Goal: Book appointment/travel/reservation

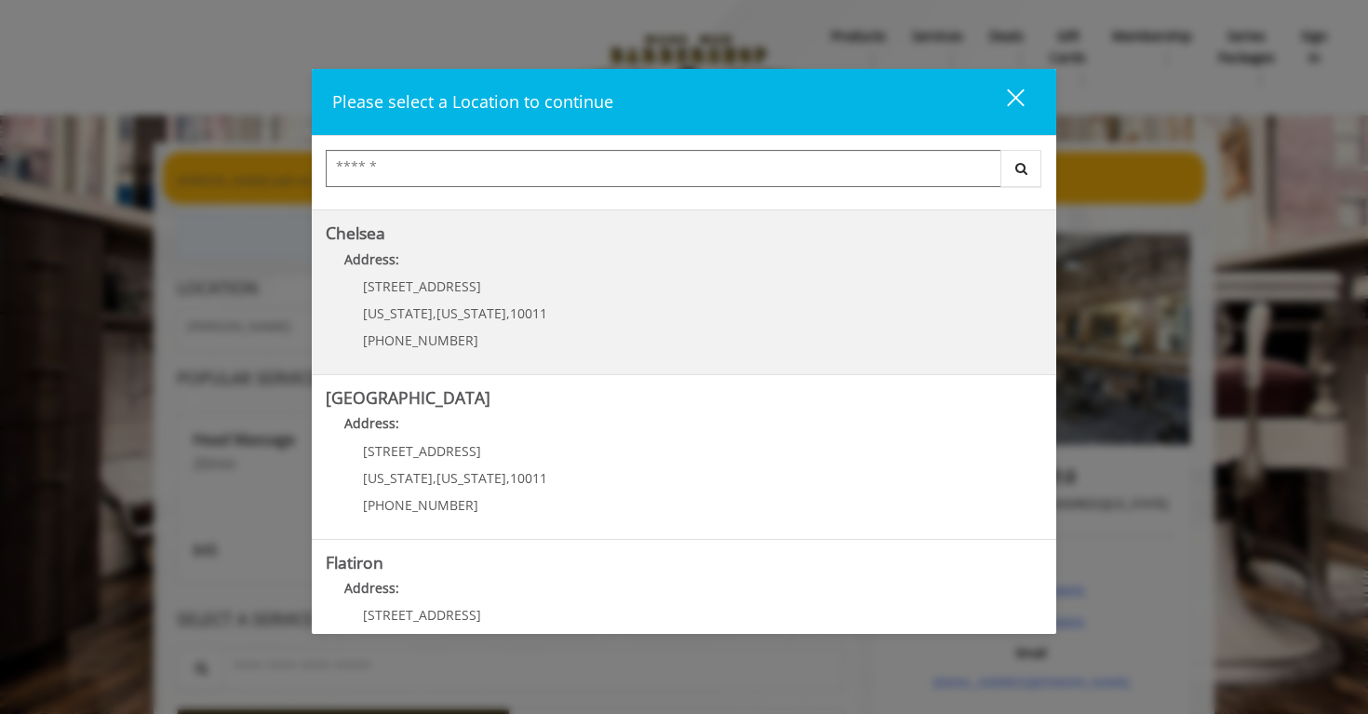
scroll to position [116, 0]
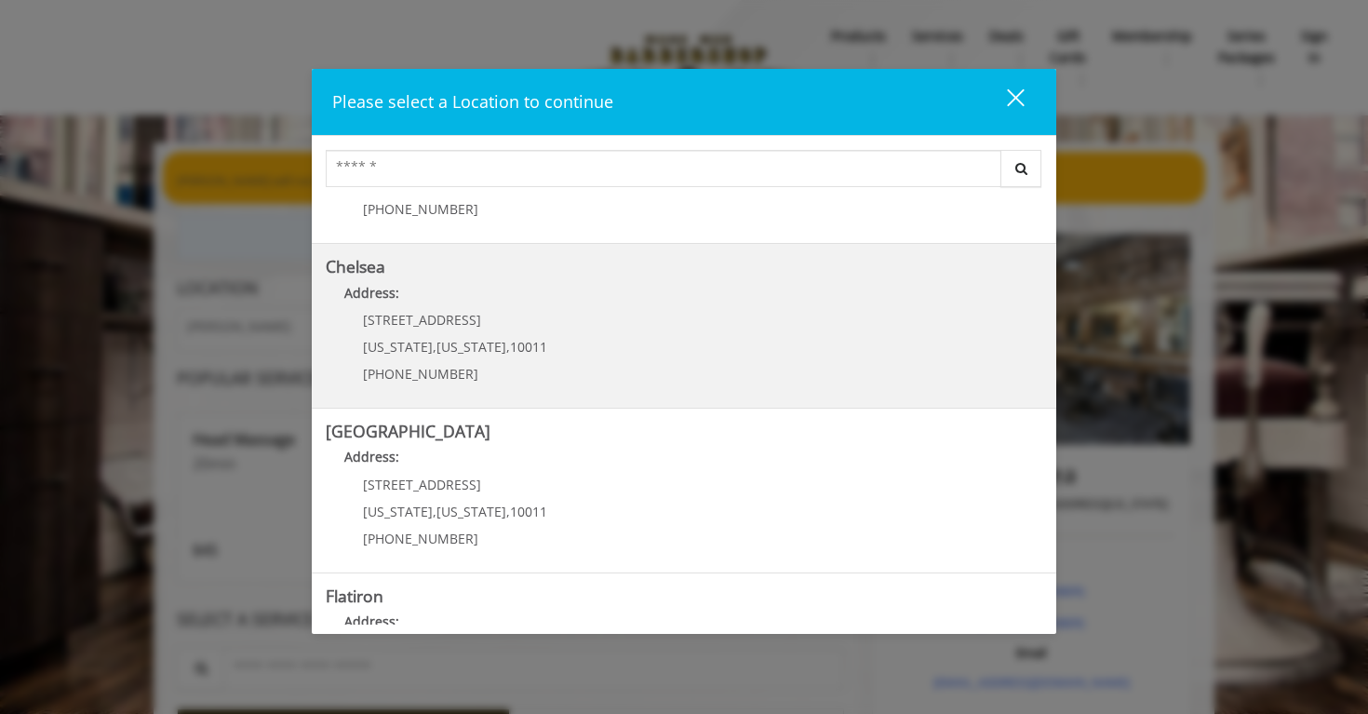
click at [573, 321] on link "Chelsea Address: [STREET_ADDRESS][US_STATE][US_STATE] (917) 639-3902" at bounding box center [684, 326] width 717 height 136
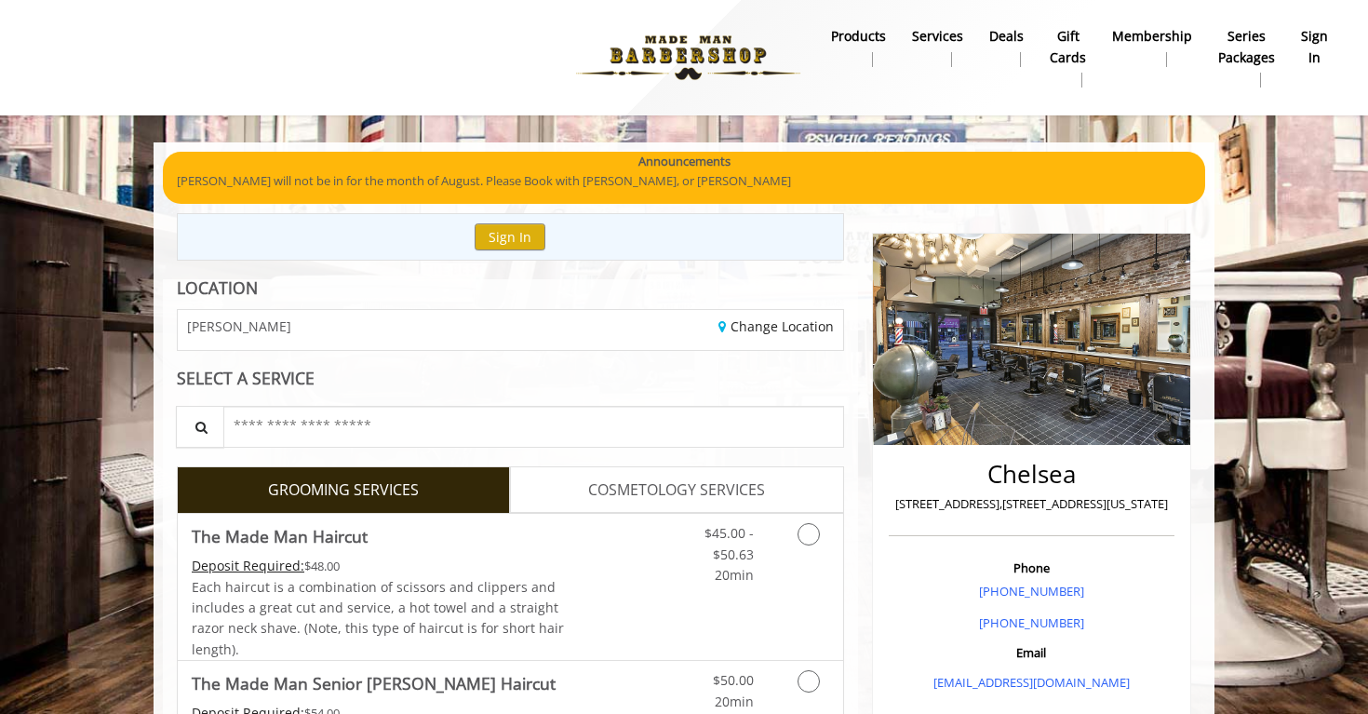
scroll to position [217, 0]
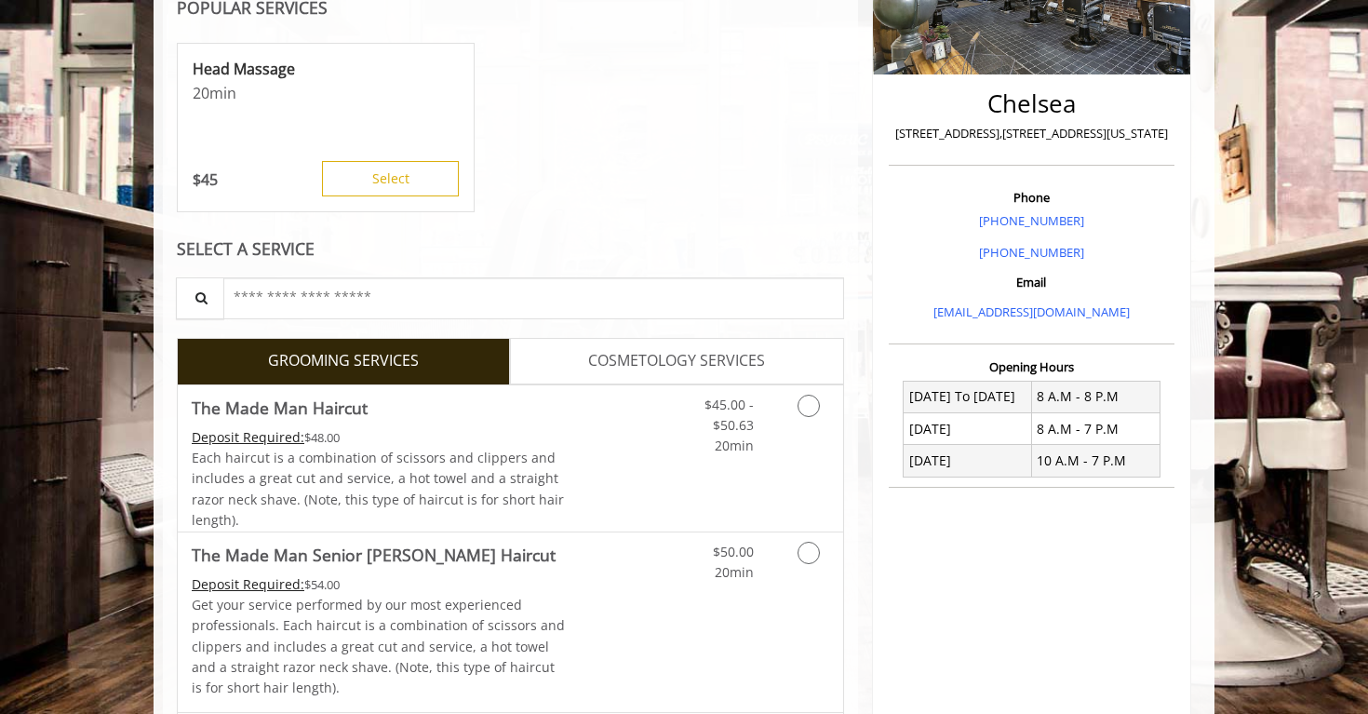
scroll to position [392, 0]
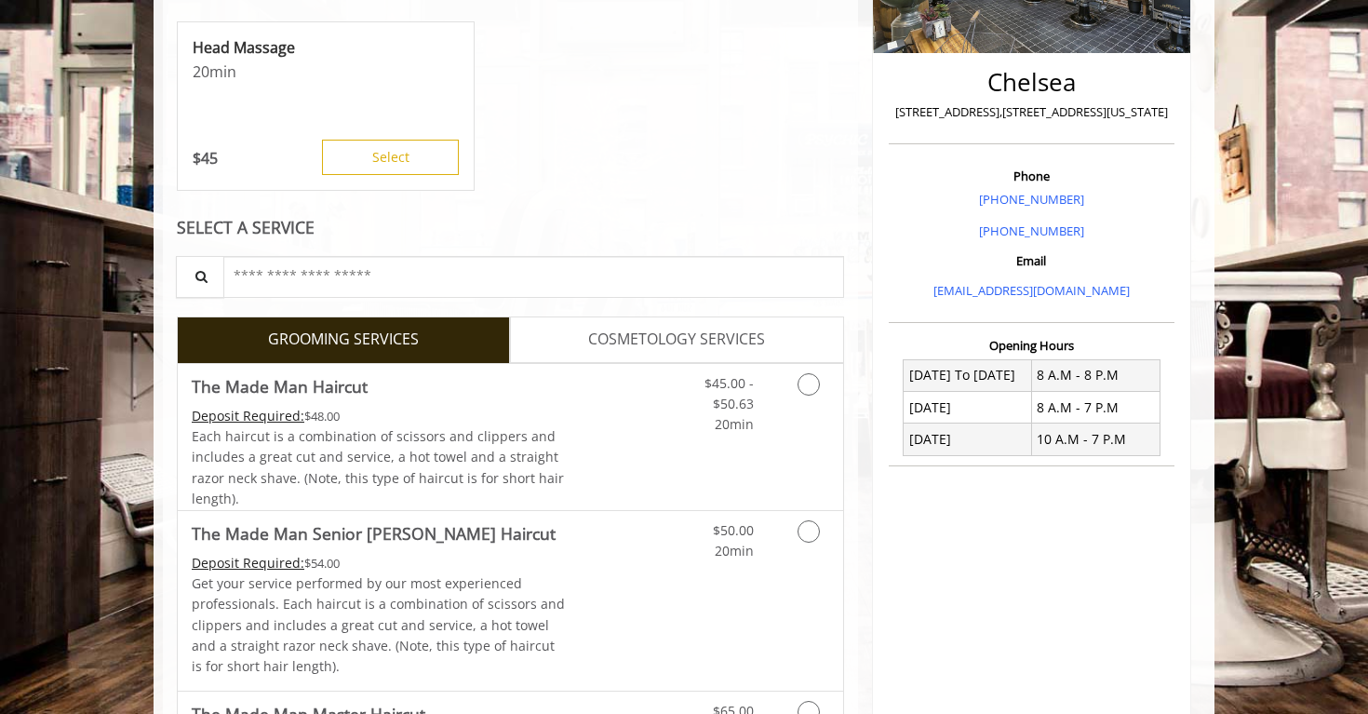
click at [675, 342] on span "COSMETOLOGY SERVICES" at bounding box center [676, 340] width 177 height 24
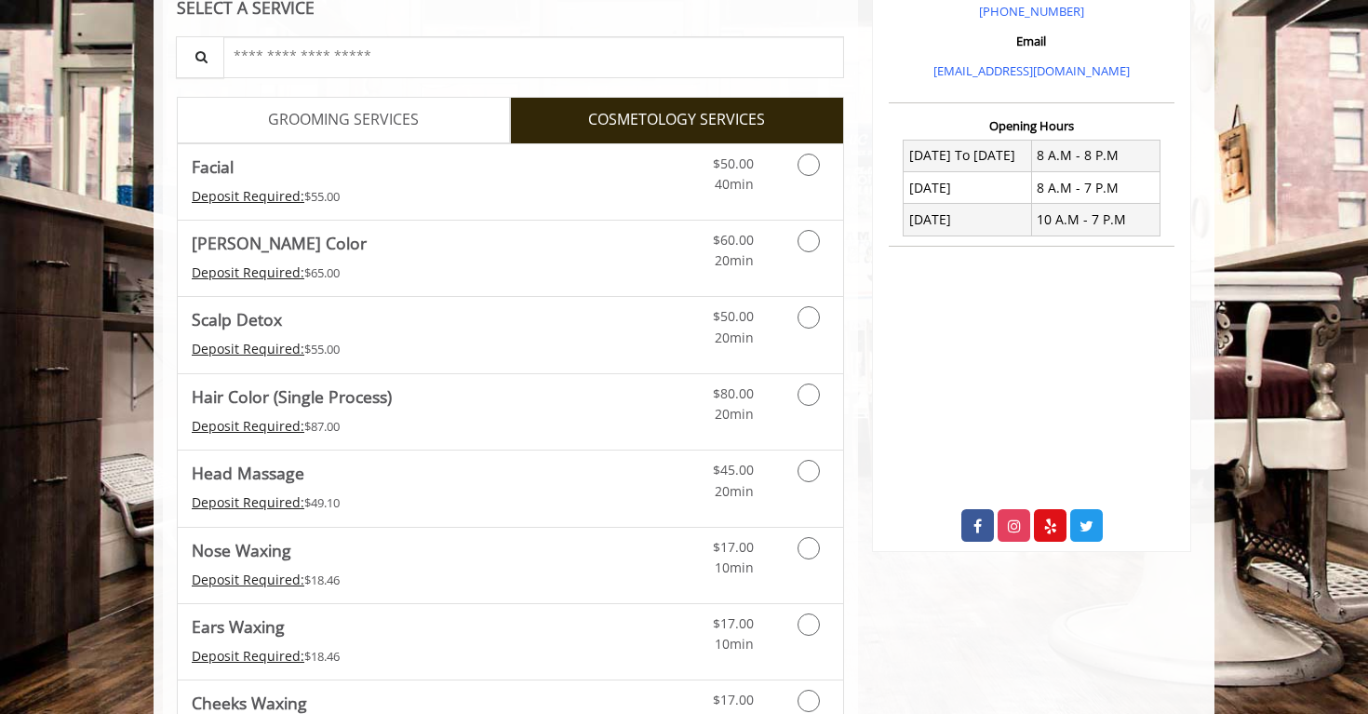
scroll to position [604, 0]
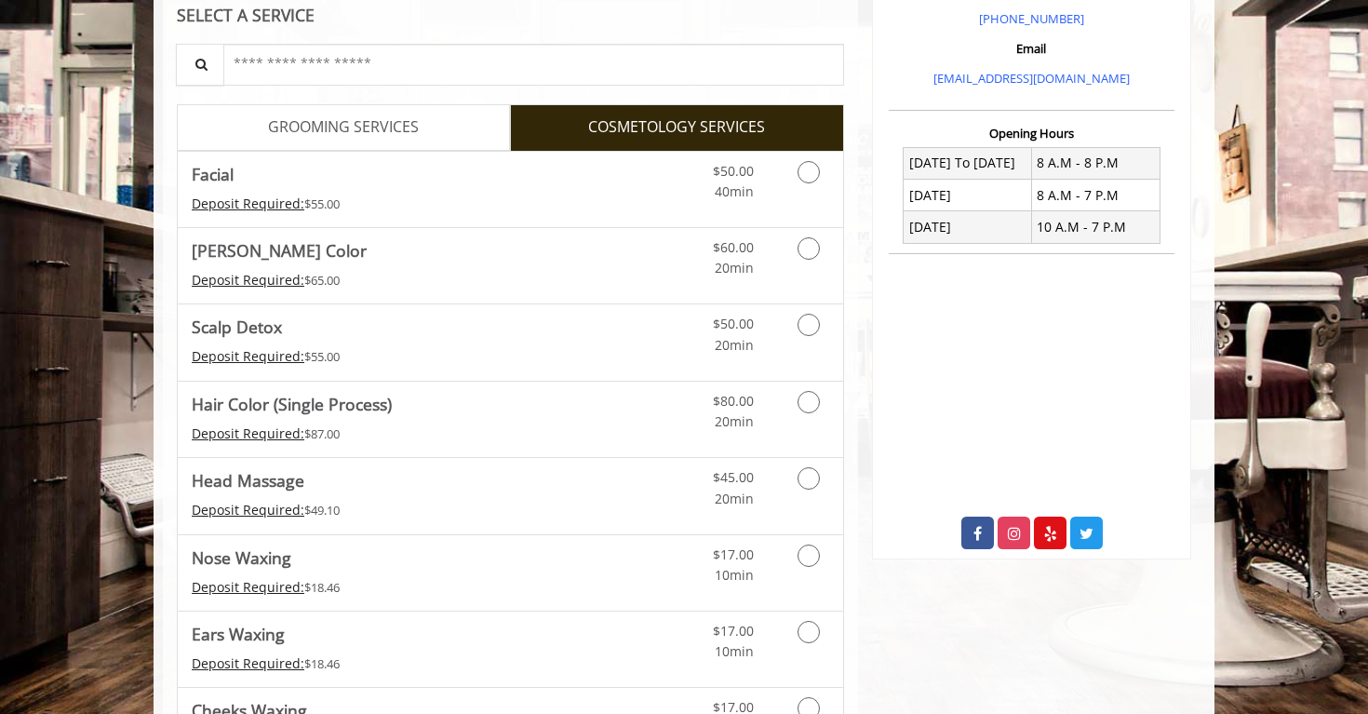
click at [449, 122] on link "GROOMING SERVICES" at bounding box center [343, 127] width 333 height 47
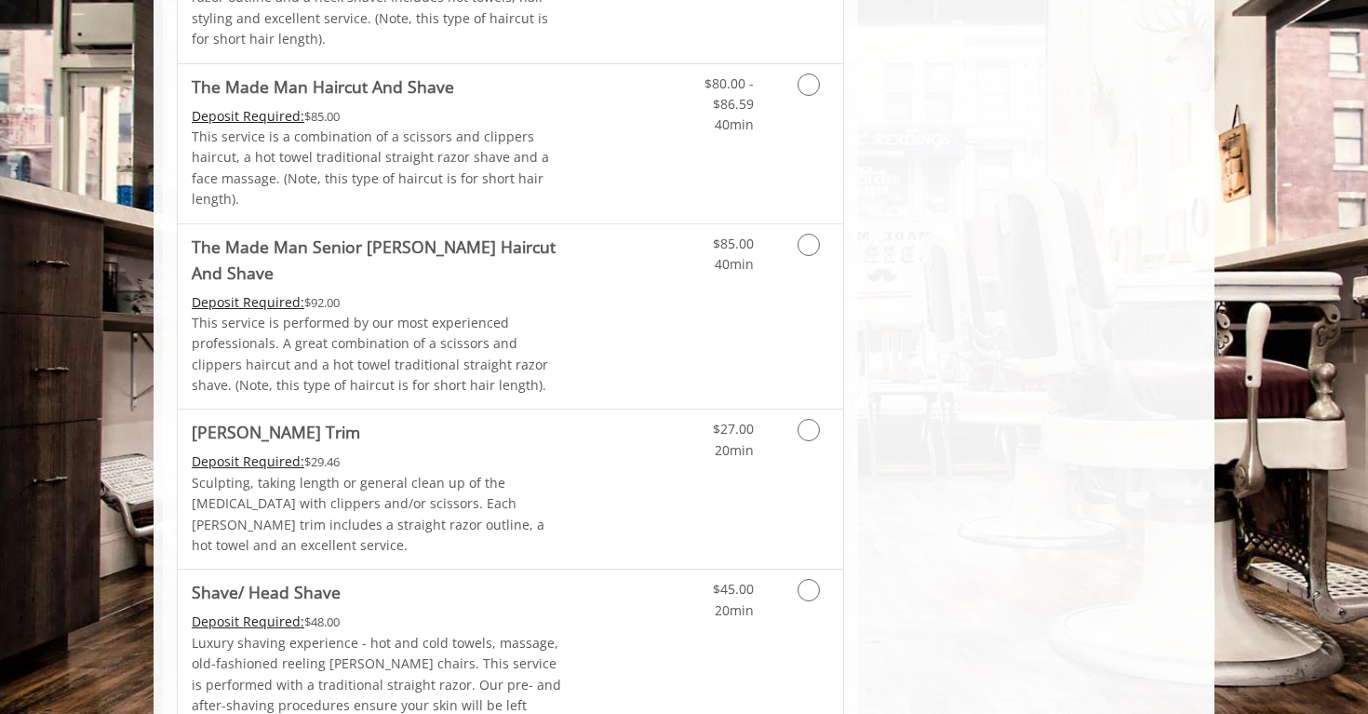
scroll to position [2470, 0]
